Goal: Information Seeking & Learning: Learn about a topic

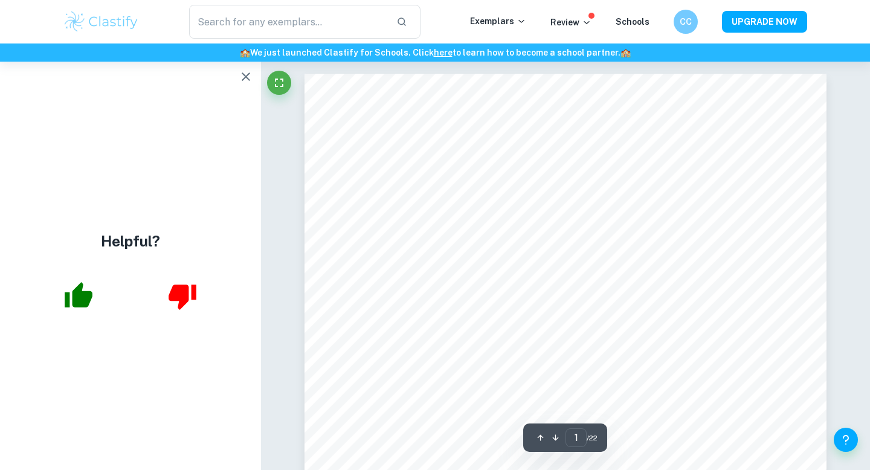
scroll to position [62, 0]
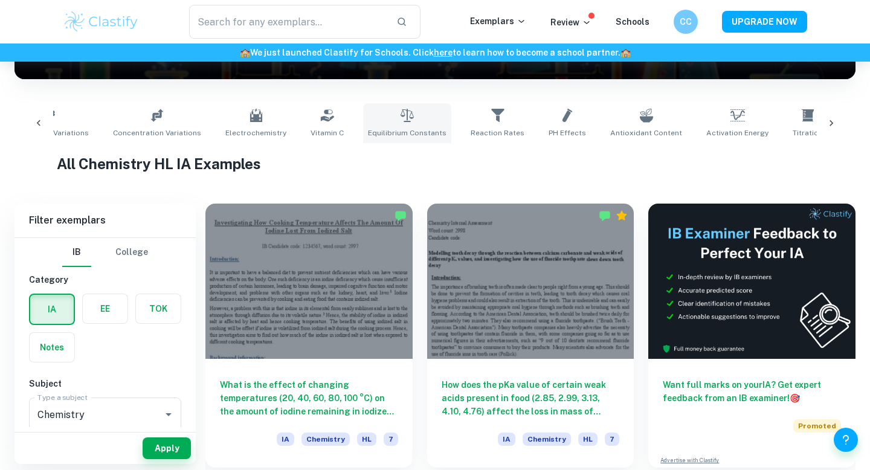
scroll to position [0, 250]
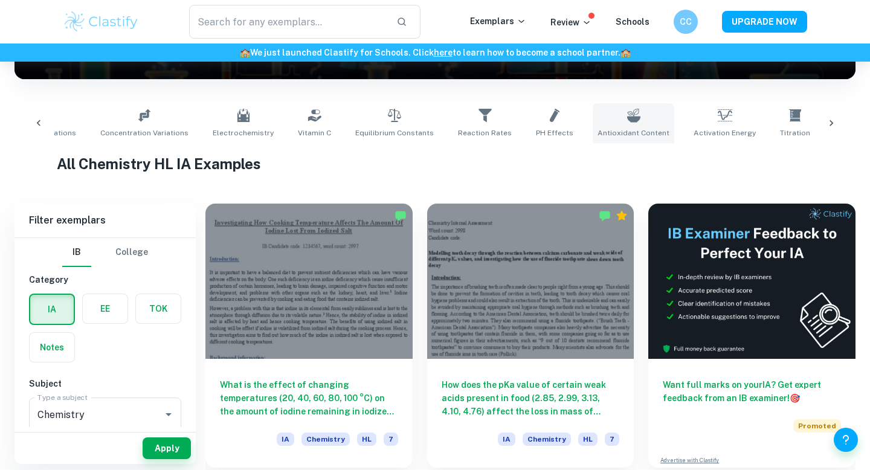
click at [622, 132] on span "Antioxidant Content" at bounding box center [634, 133] width 72 height 11
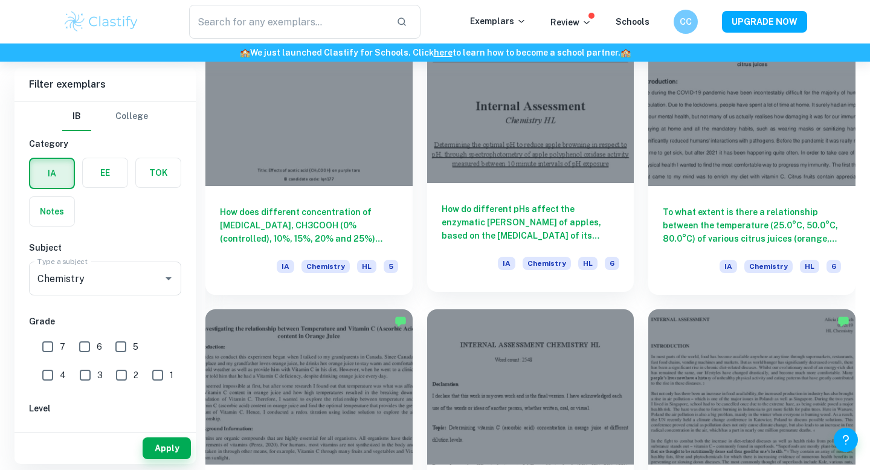
scroll to position [1445, 0]
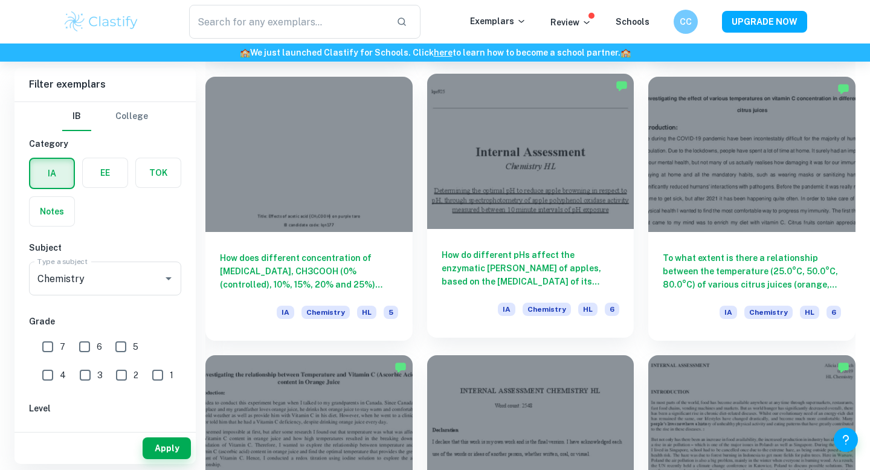
click at [540, 211] on div at bounding box center [530, 151] width 207 height 155
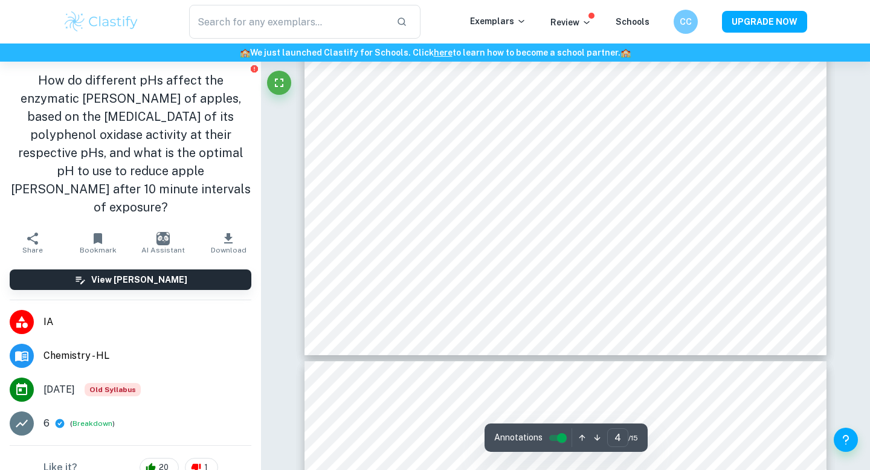
scroll to position [2750, 0]
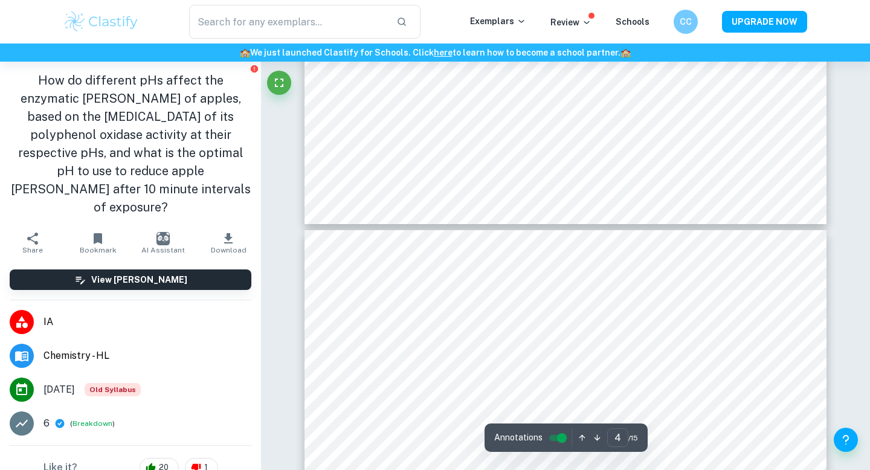
type input "5"
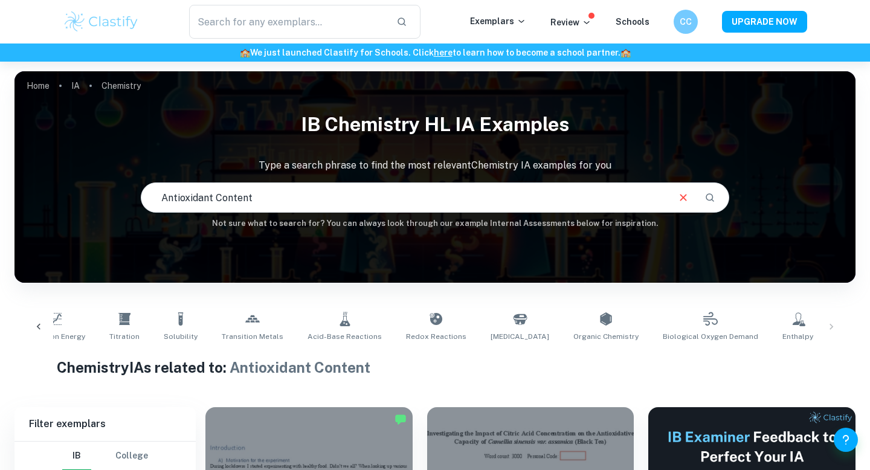
scroll to position [0, 922]
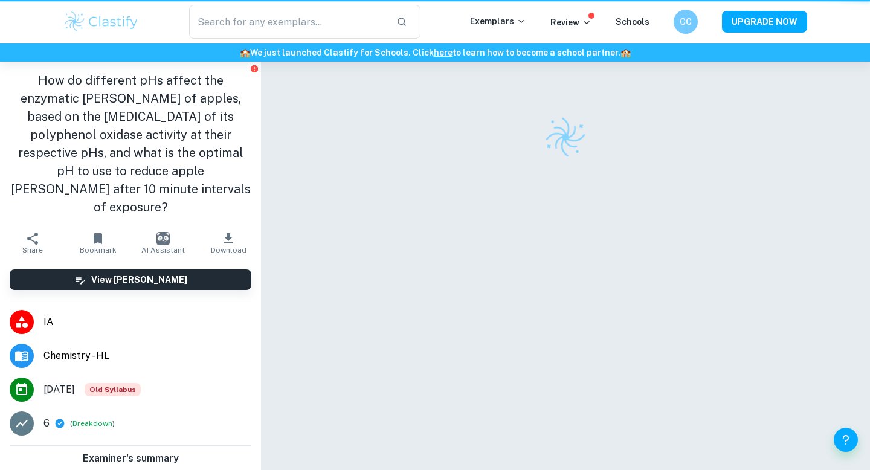
scroll to position [62, 0]
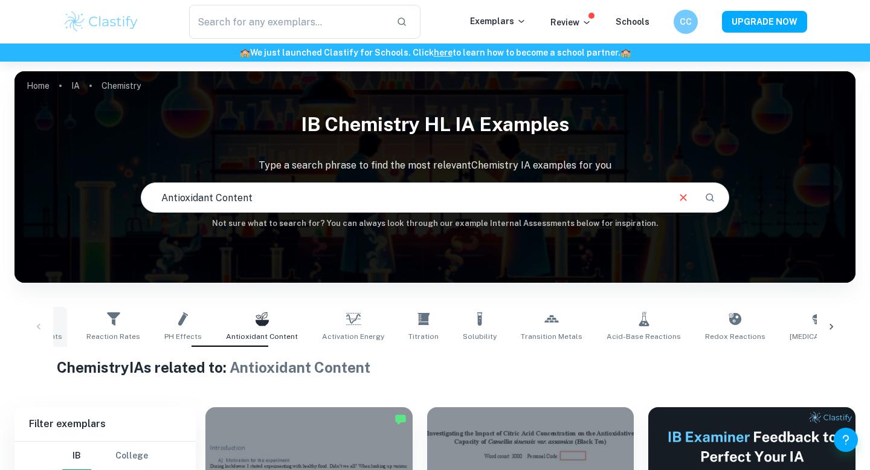
scroll to position [0, 626]
click at [782, 330] on link "[MEDICAL_DATA]" at bounding box center [816, 327] width 68 height 40
type input "[MEDICAL_DATA]"
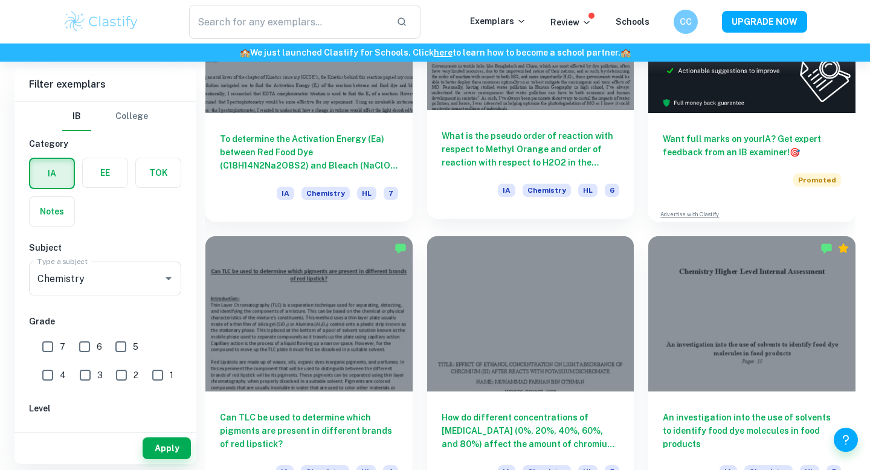
scroll to position [453, 0]
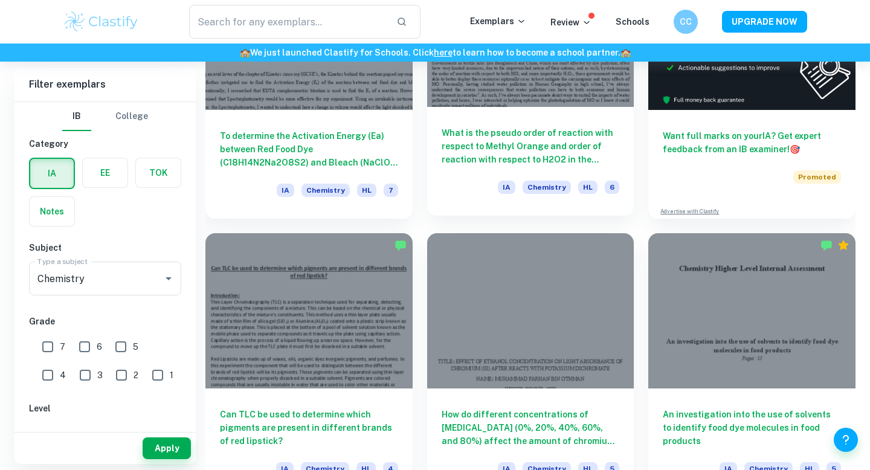
click at [523, 138] on h6 "What is the pseudo order of reaction with respect to Methyl Orange and order of…" at bounding box center [531, 146] width 178 height 40
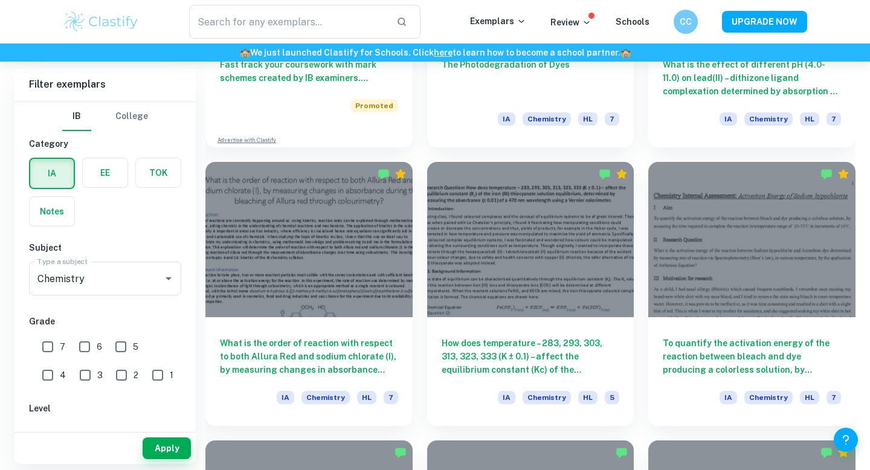
scroll to position [1083, 0]
